Goal: Information Seeking & Learning: Learn about a topic

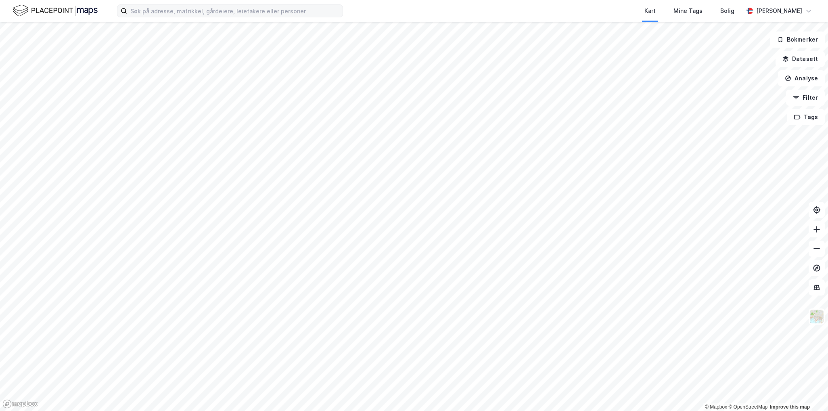
click at [193, 17] on label at bounding box center [230, 10] width 226 height 13
click at [193, 17] on input at bounding box center [235, 11] width 216 height 12
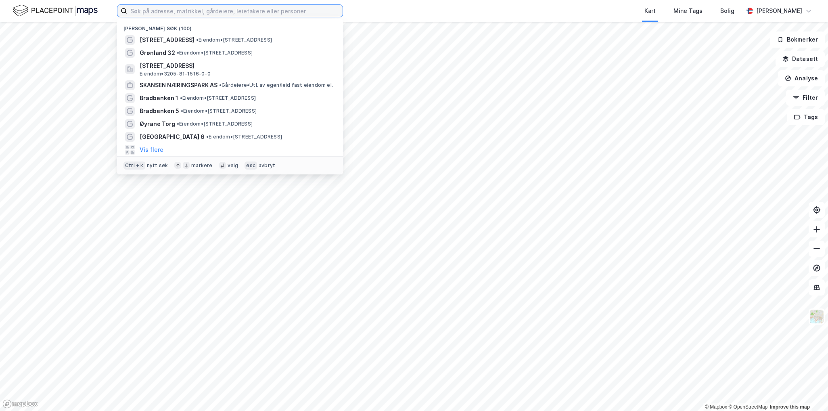
click at [200, 13] on input at bounding box center [235, 11] width 216 height 12
paste input "Bredalsmarken 15"
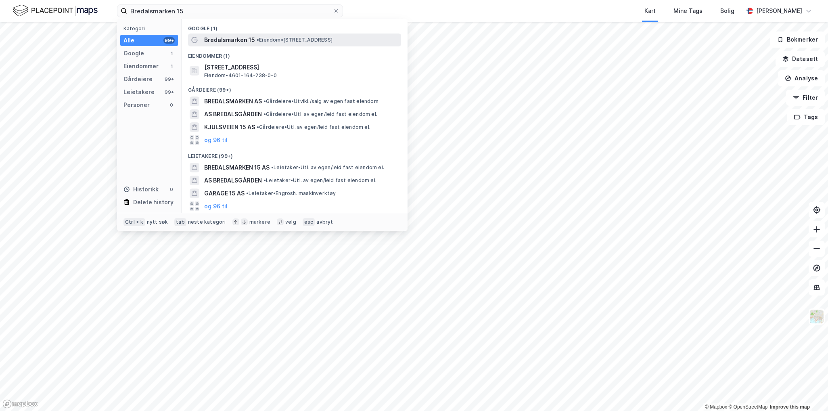
click at [236, 42] on span "Bredalsmarken 15" at bounding box center [229, 40] width 51 height 10
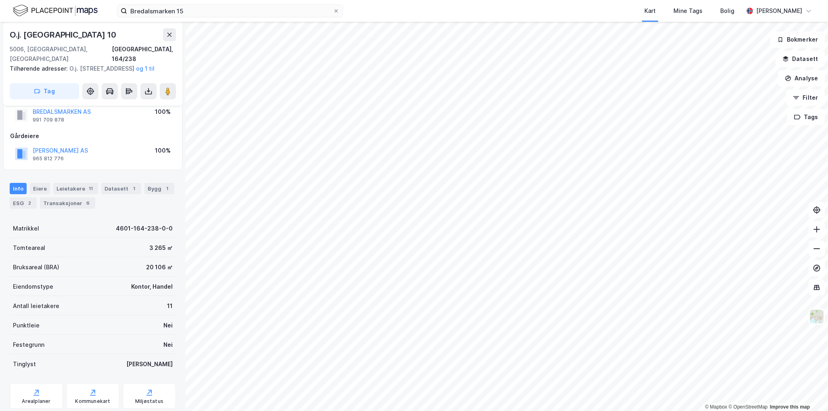
scroll to position [40, 0]
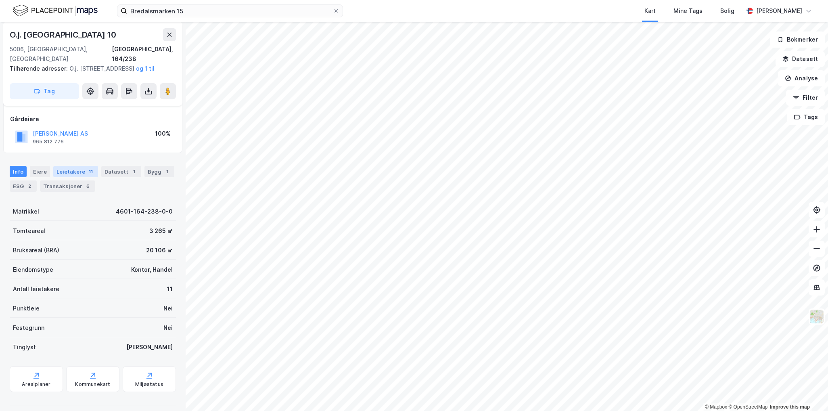
click at [81, 167] on div "Leietakere 11" at bounding box center [75, 171] width 45 height 11
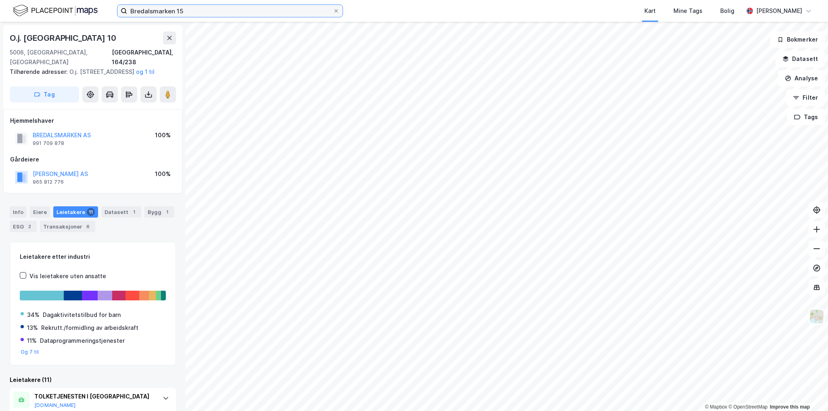
click at [184, 12] on input "Bredalsmarken 15" at bounding box center [230, 11] width 206 height 12
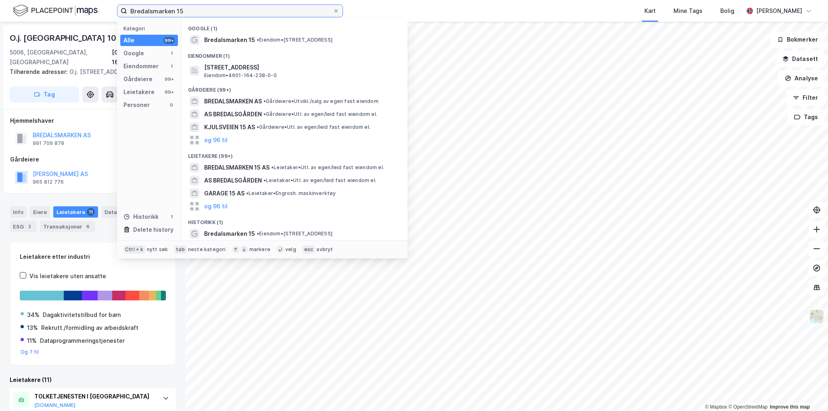
click at [184, 12] on input "Bredalsmarken 15" at bounding box center [230, 11] width 206 height 12
paste input "[STREET_ADDRESS]"
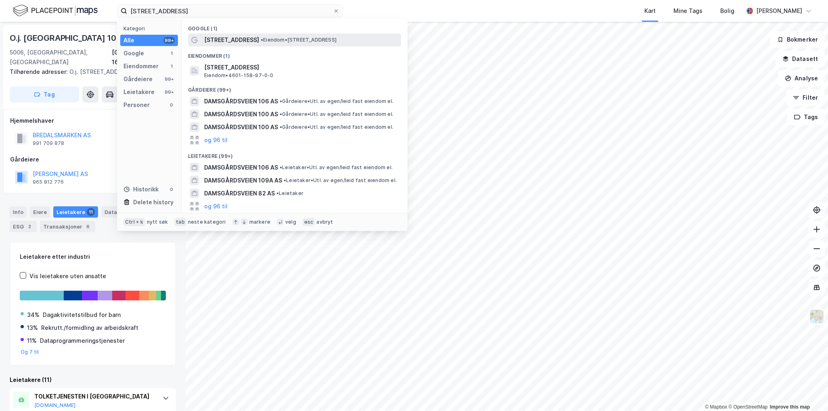
click at [235, 39] on span "[STREET_ADDRESS]" at bounding box center [231, 40] width 55 height 10
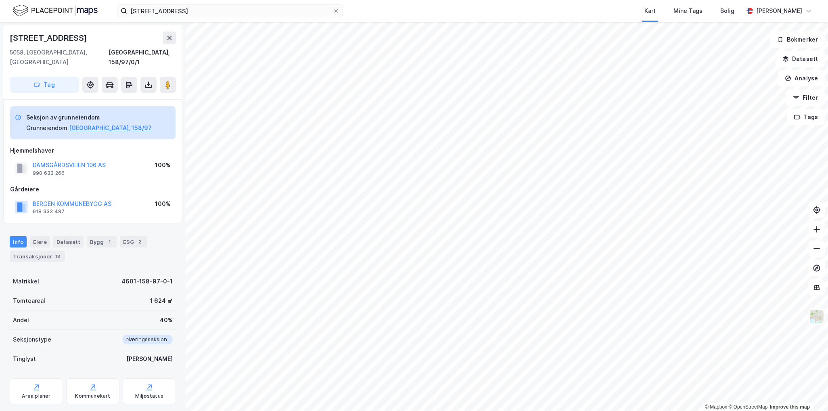
click at [40, 238] on div "Info Eiere Datasett Bygg 1 ESG 2 Transaksjoner 18" at bounding box center [93, 249] width 166 height 26
click at [45, 236] on div "Eiere" at bounding box center [40, 241] width 20 height 11
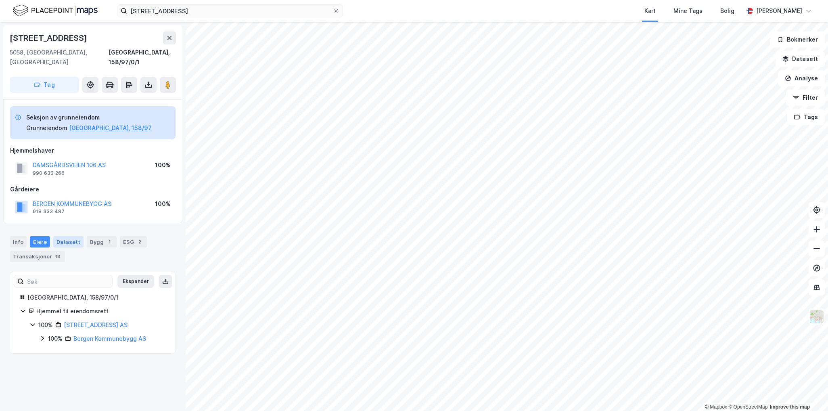
click at [76, 236] on div "Datasett" at bounding box center [68, 241] width 30 height 11
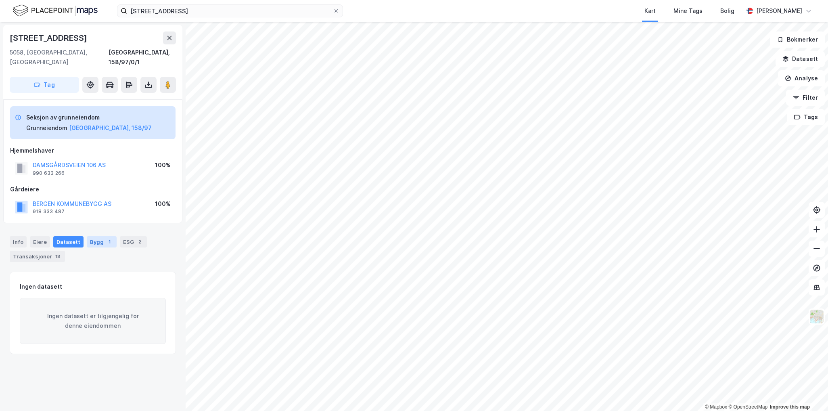
drag, startPoint x: 103, startPoint y: 235, endPoint x: 106, endPoint y: 237, distance: 4.6
click at [105, 238] on div "1" at bounding box center [109, 242] width 8 height 8
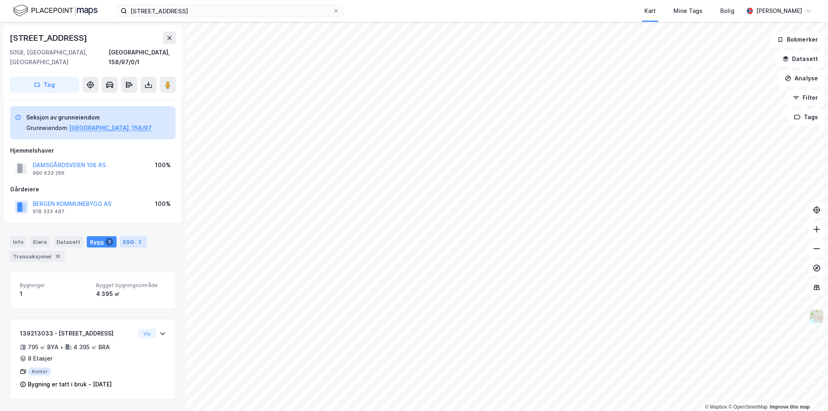
click at [129, 236] on div "ESG 2" at bounding box center [133, 241] width 27 height 11
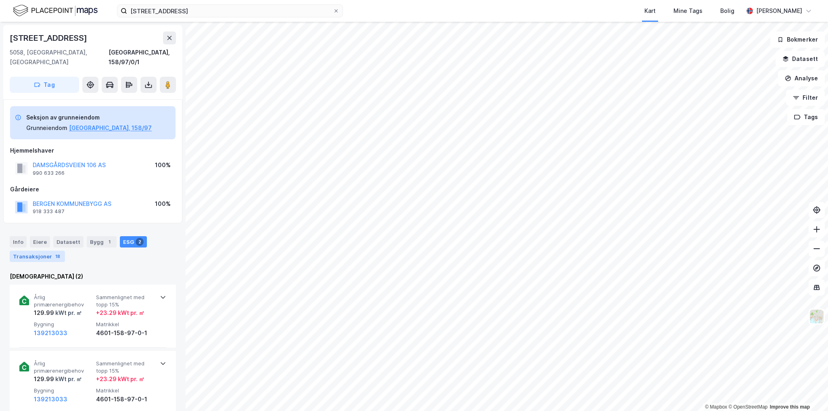
click at [38, 251] on div "Transaksjoner 18" at bounding box center [37, 256] width 55 height 11
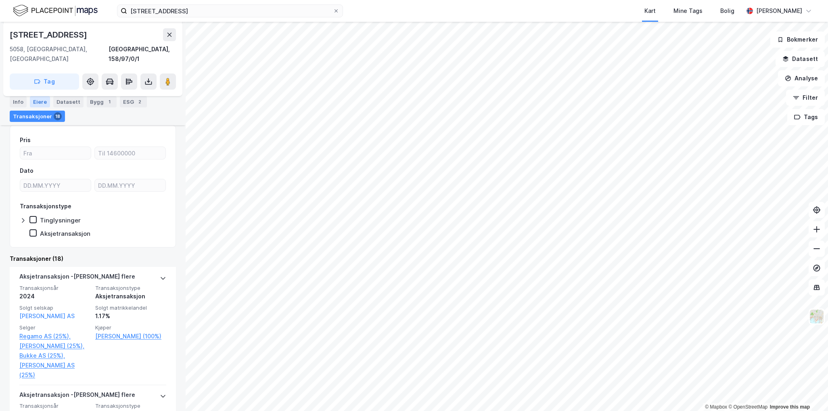
scroll to position [121, 0]
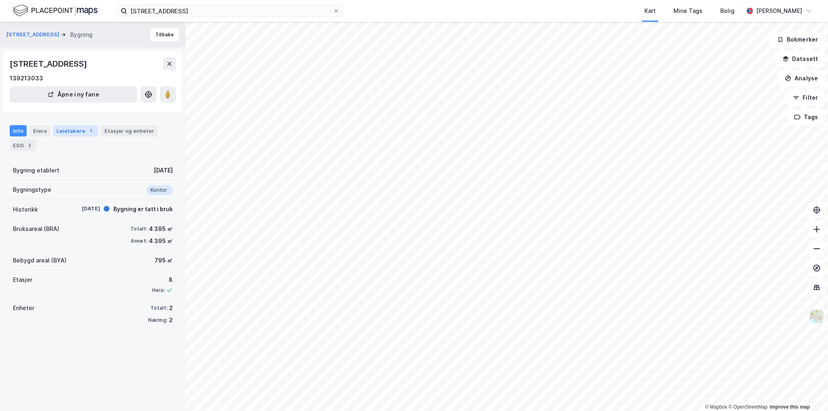
click at [64, 136] on div "Leietakere 1" at bounding box center [75, 130] width 45 height 11
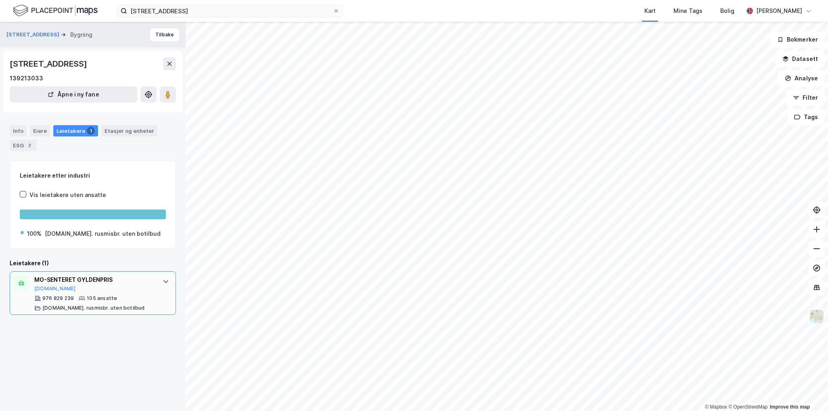
click at [108, 285] on div "MO-SENTERET GYLDENPRIS" at bounding box center [94, 280] width 120 height 10
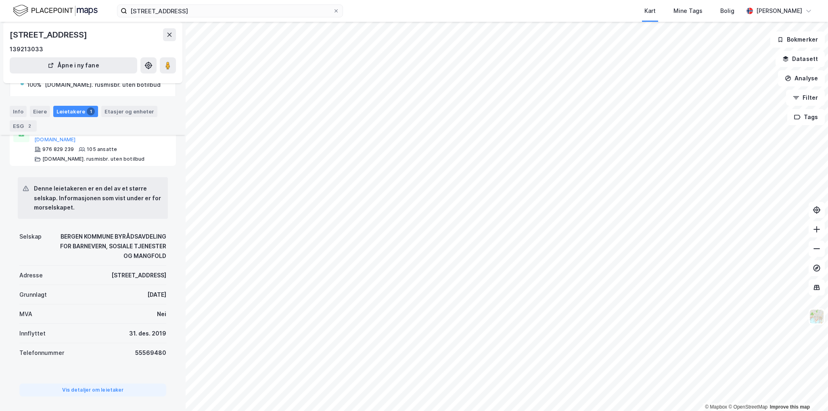
scroll to position [161, 0]
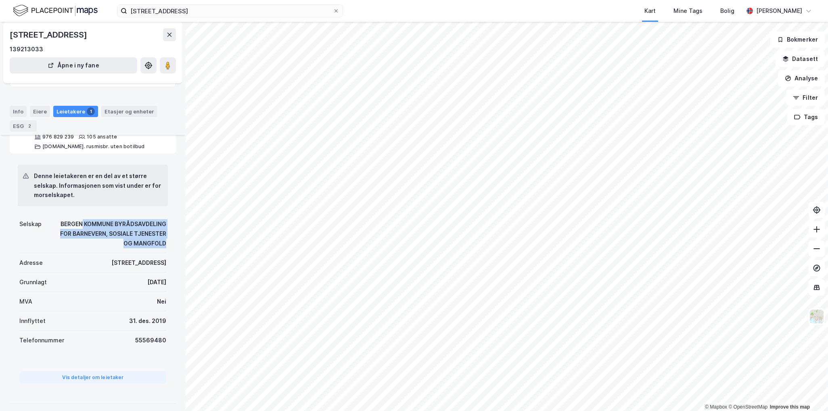
drag, startPoint x: 74, startPoint y: 236, endPoint x: 166, endPoint y: 257, distance: 94.5
click at [166, 257] on div "Denne leietakeren er en del av et større selskap. Informasjonen som vist under …" at bounding box center [93, 278] width 166 height 251
click at [140, 248] on div "BERGEN KOMMUNE BYRÅDSAVDELING FOR BARNEVERN, SOSIALE TJENESTER OG MANGFOLD" at bounding box center [108, 233] width 115 height 29
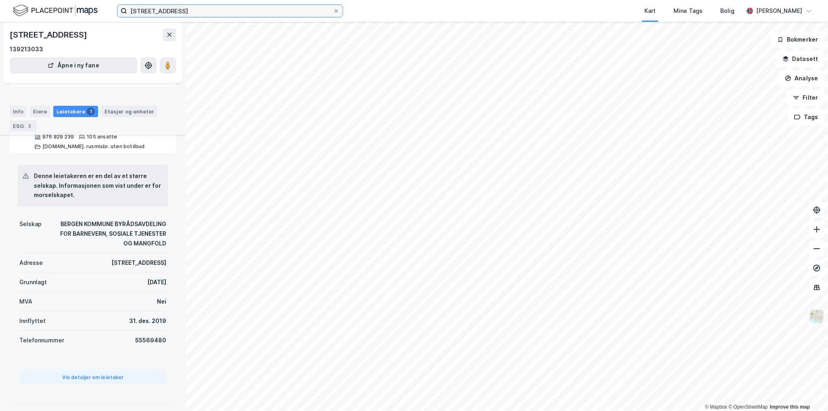
click at [173, 13] on input "[STREET_ADDRESS]" at bounding box center [230, 11] width 206 height 12
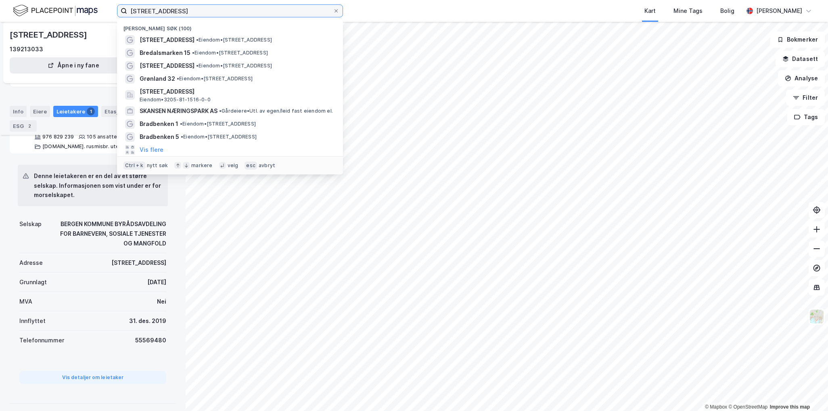
click at [173, 13] on input "[STREET_ADDRESS]" at bounding box center [230, 11] width 206 height 12
paste input "[STREET_ADDRESS]"
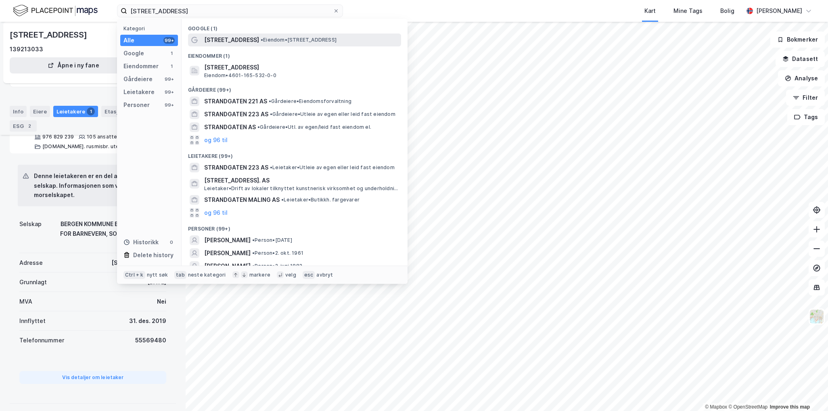
click at [211, 40] on span "[STREET_ADDRESS]" at bounding box center [231, 40] width 55 height 10
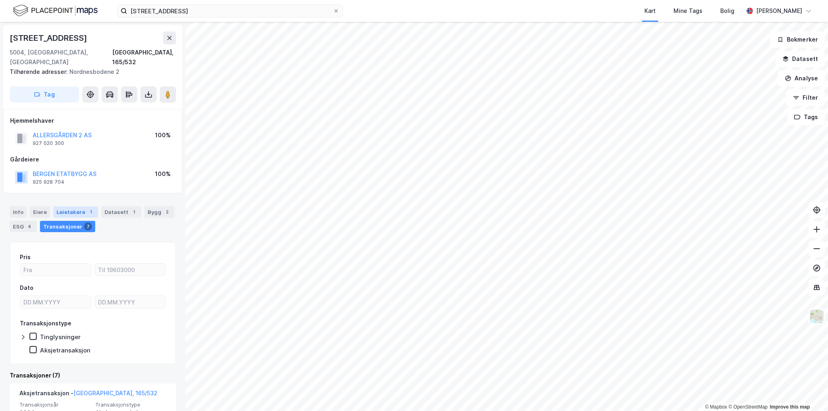
click at [76, 206] on div "Leietakere 1" at bounding box center [75, 211] width 45 height 11
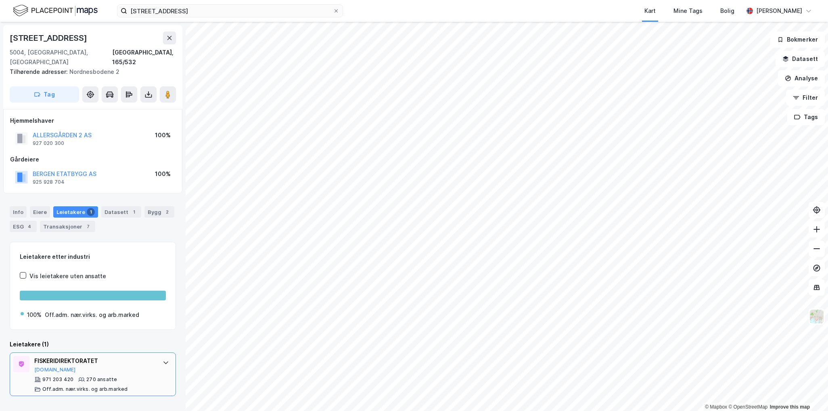
click at [163, 359] on icon at bounding box center [166, 362] width 6 height 6
click at [196, 7] on input "[STREET_ADDRESS]" at bounding box center [230, 11] width 206 height 12
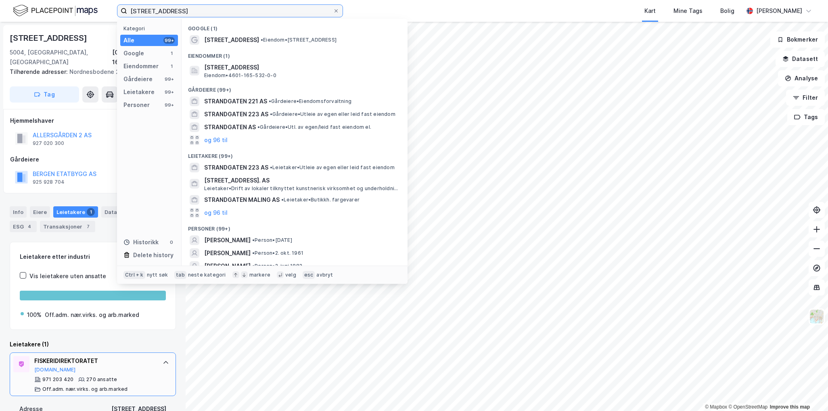
click at [196, 7] on input "[STREET_ADDRESS]" at bounding box center [230, 11] width 206 height 12
paste input "3"
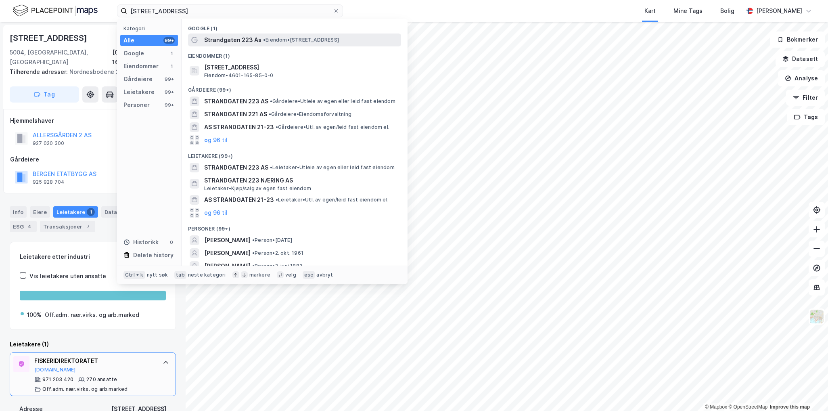
click at [258, 40] on span "Strandgaten 223 As" at bounding box center [232, 40] width 57 height 10
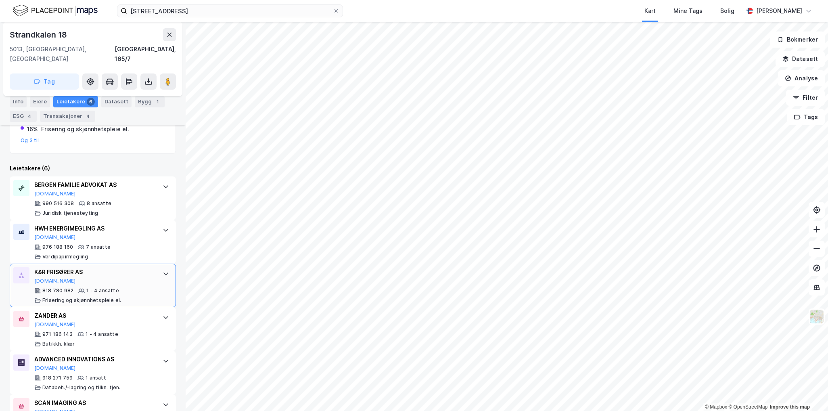
scroll to position [228, 0]
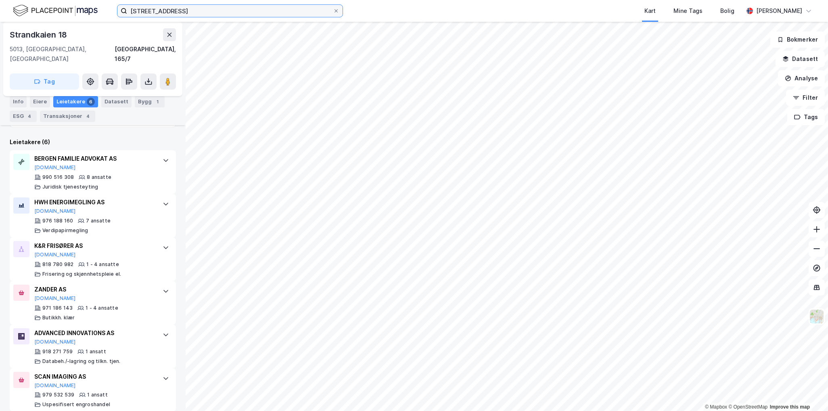
click at [158, 13] on input "[STREET_ADDRESS]" at bounding box center [230, 11] width 206 height 12
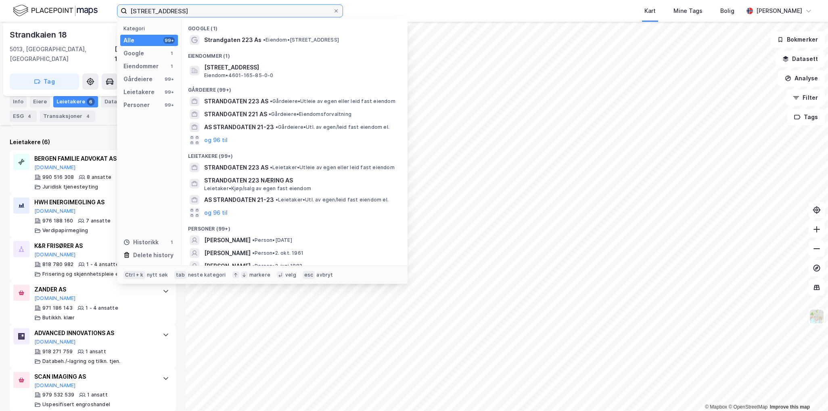
click at [158, 13] on input "[STREET_ADDRESS]" at bounding box center [230, 11] width 206 height 12
paste input "[STREET_ADDRESS] (Telegrafen)"
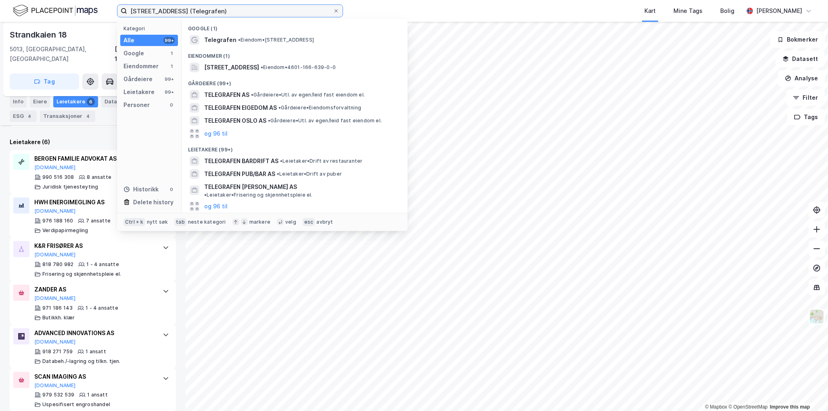
click at [249, 10] on input "[STREET_ADDRESS] (Telegrafen)" at bounding box center [230, 11] width 206 height 12
click at [259, 38] on span "• Eiendom • [STREET_ADDRESS]" at bounding box center [276, 40] width 76 height 6
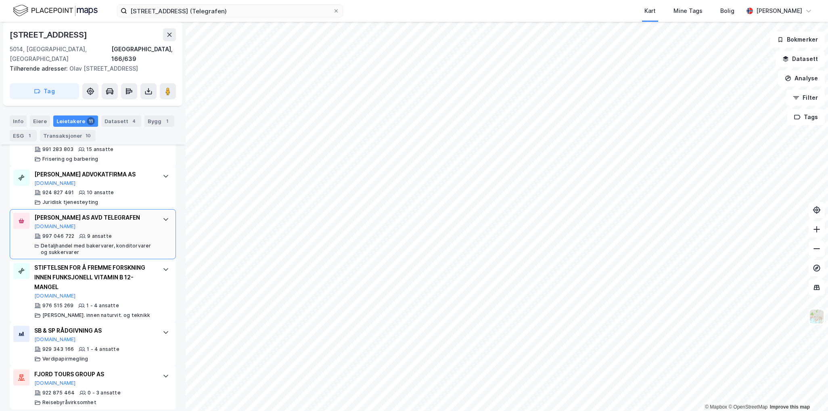
scroll to position [528, 0]
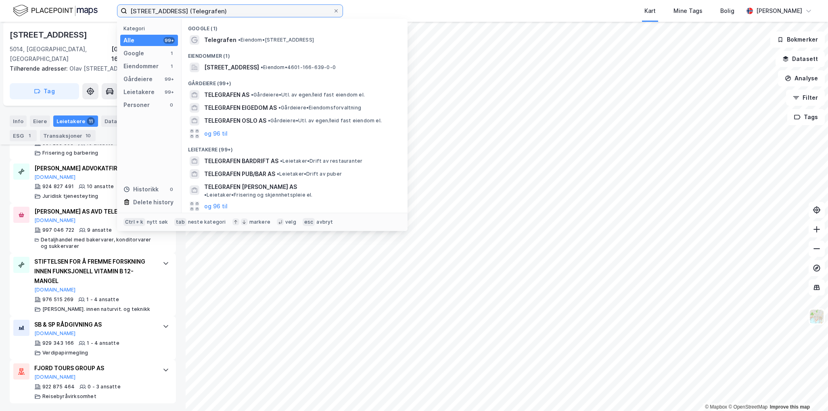
click at [241, 10] on input "[STREET_ADDRESS] (Telegrafen)" at bounding box center [230, 11] width 206 height 12
paste input "måstrandgaten 6"
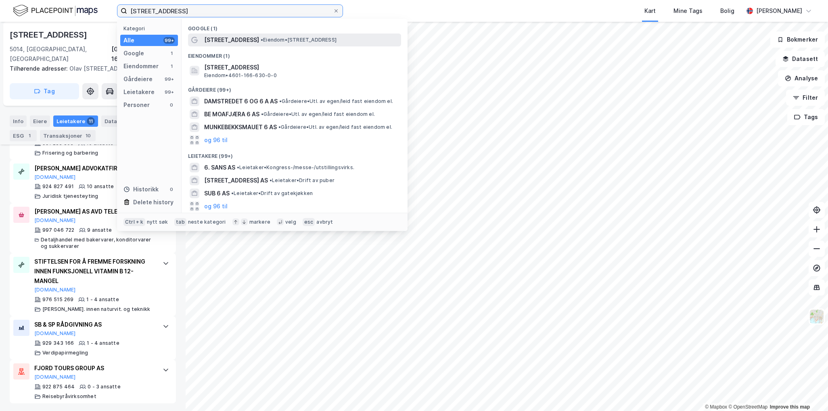
type input "[STREET_ADDRESS]"
click at [261, 37] on span "•" at bounding box center [262, 40] width 2 height 6
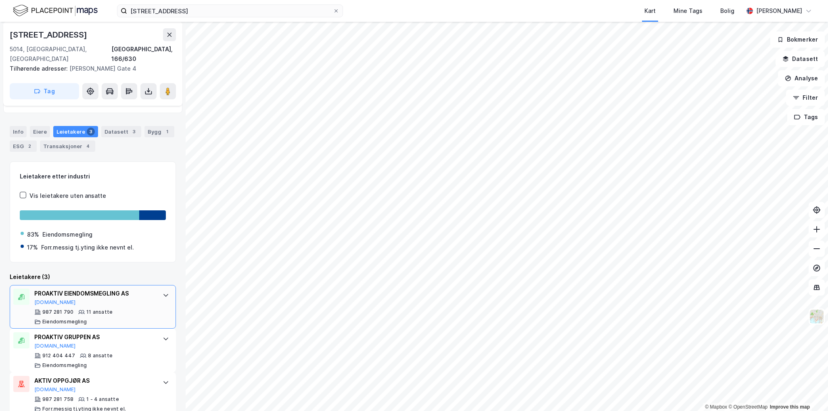
scroll to position [84, 0]
